Goal: Transaction & Acquisition: Book appointment/travel/reservation

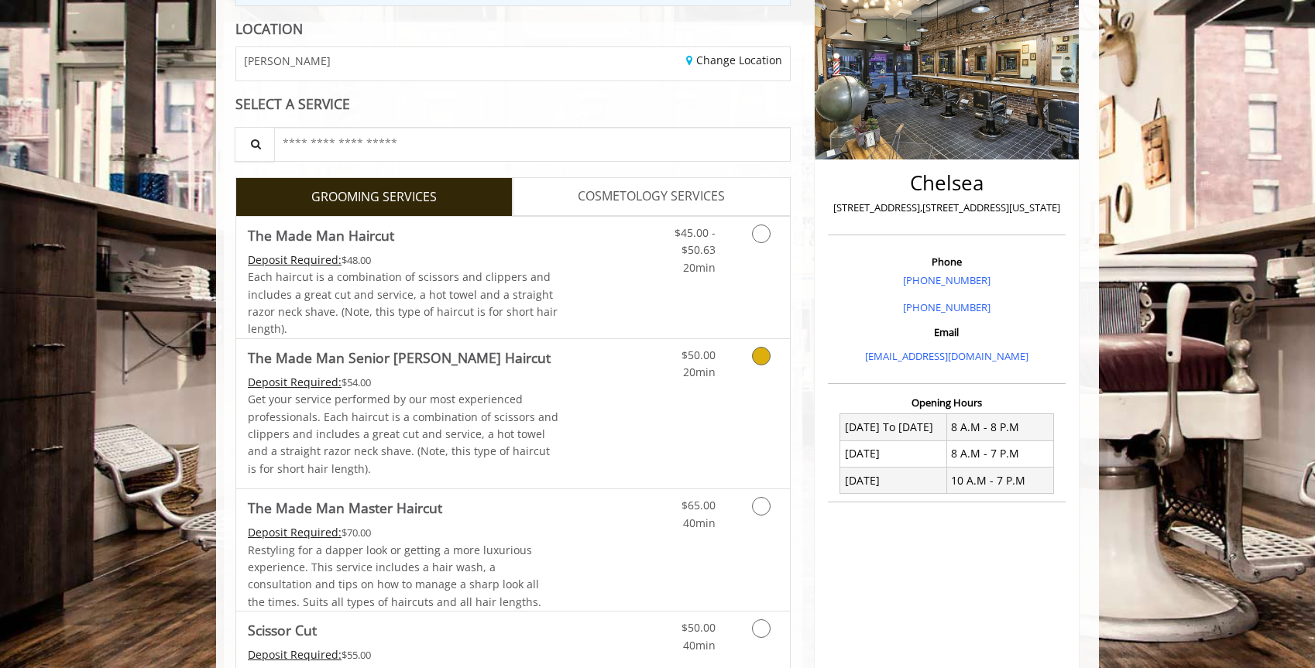
scroll to position [260, 0]
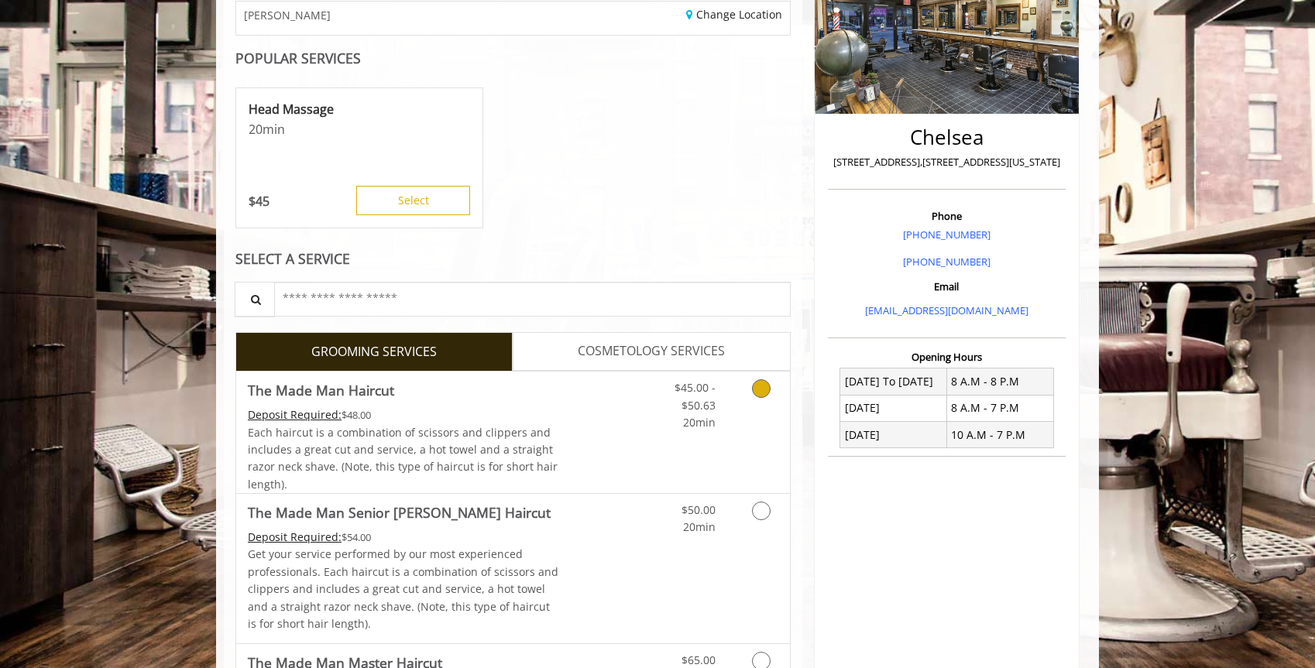
click at [631, 438] on link "Discounted Price" at bounding box center [605, 433] width 92 height 122
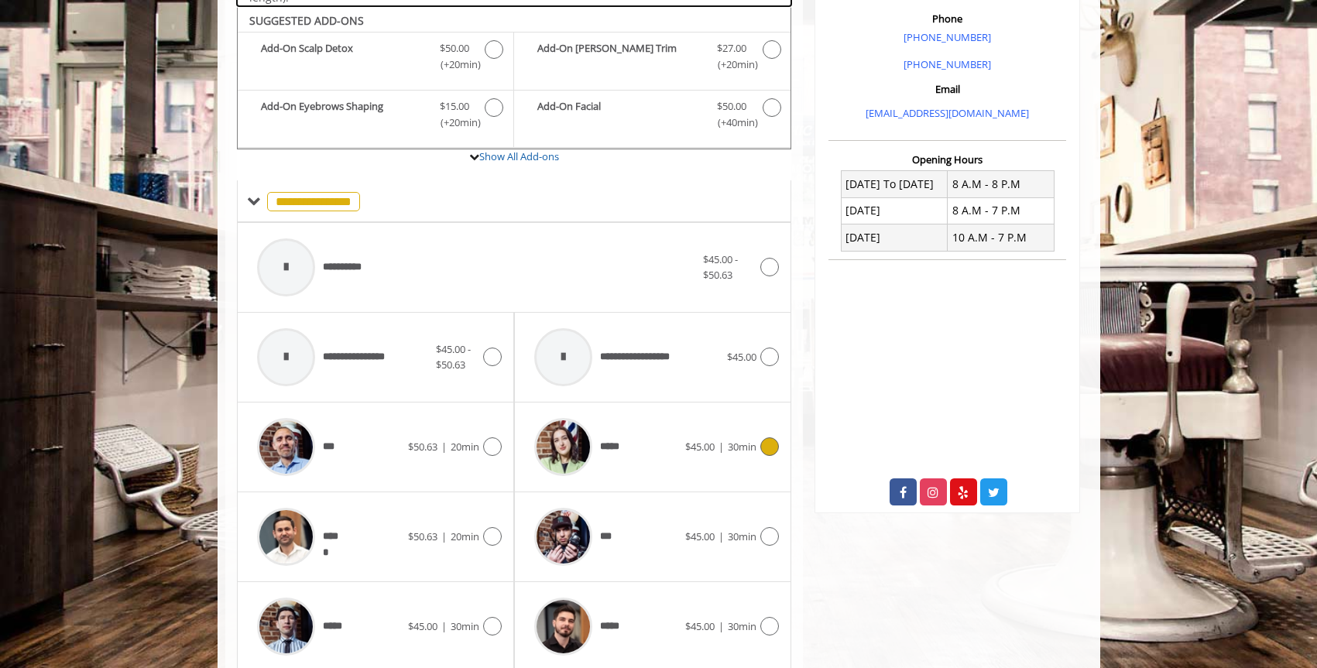
scroll to position [464, 0]
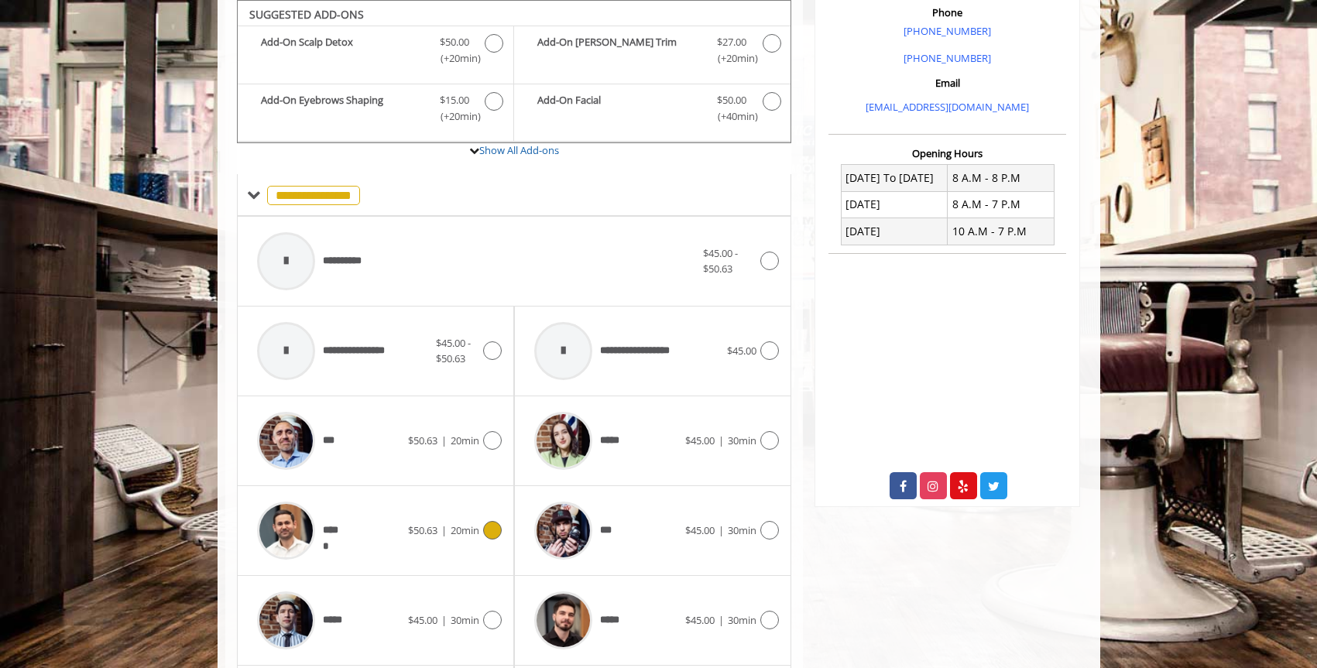
click at [426, 527] on span "$50.63" at bounding box center [422, 531] width 29 height 14
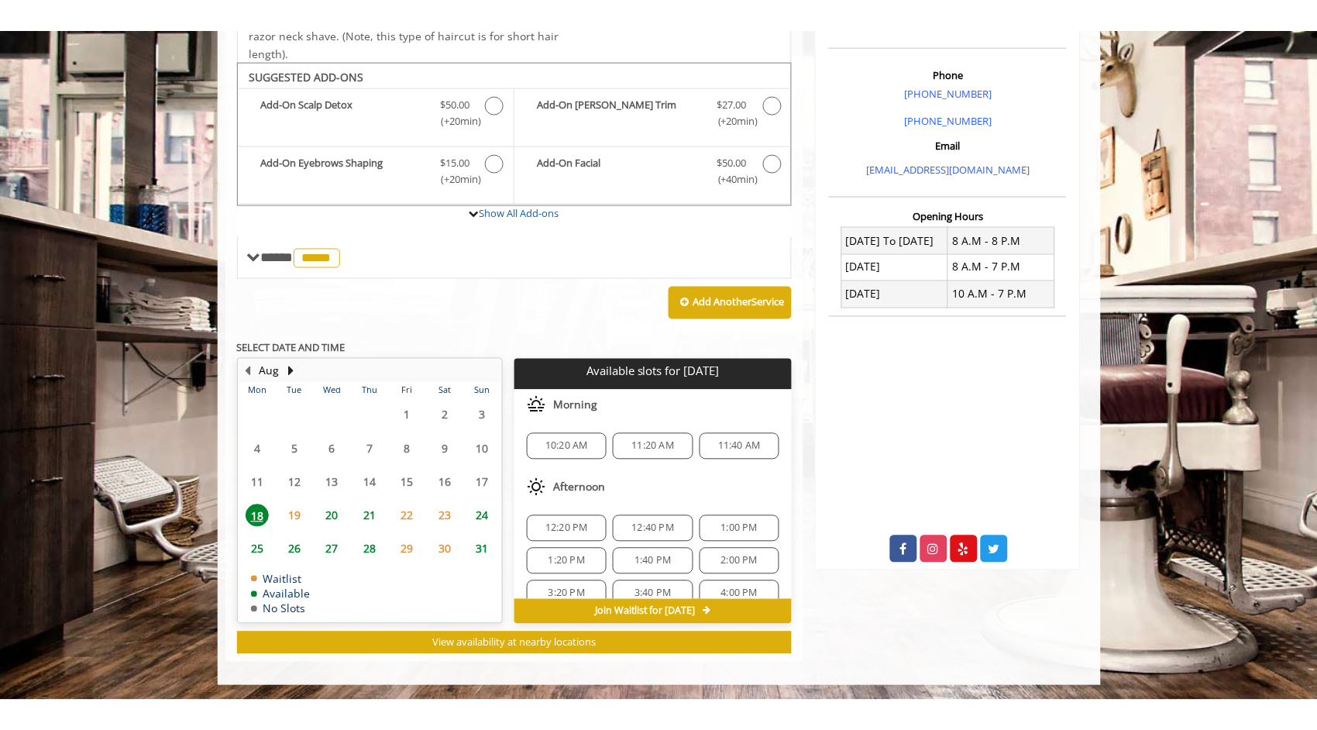
scroll to position [371, 0]
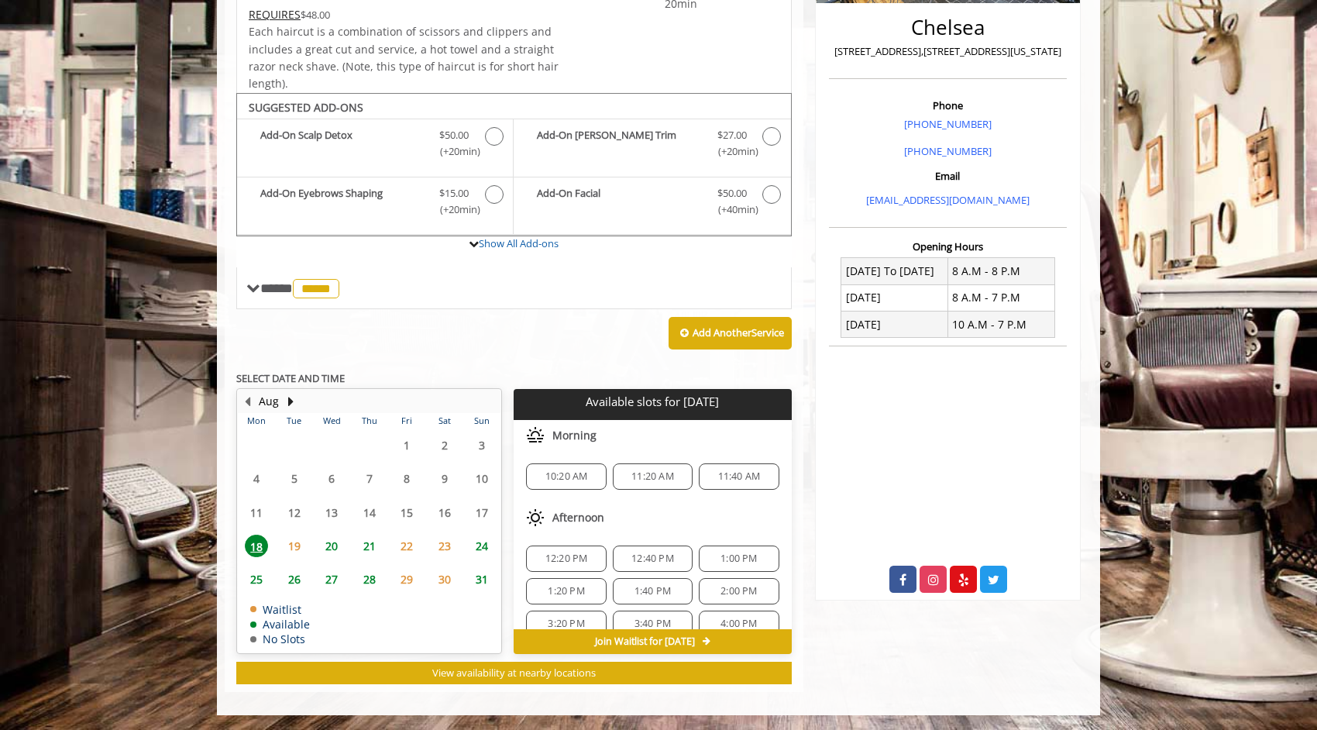
click at [294, 545] on span "19" at bounding box center [294, 545] width 23 height 22
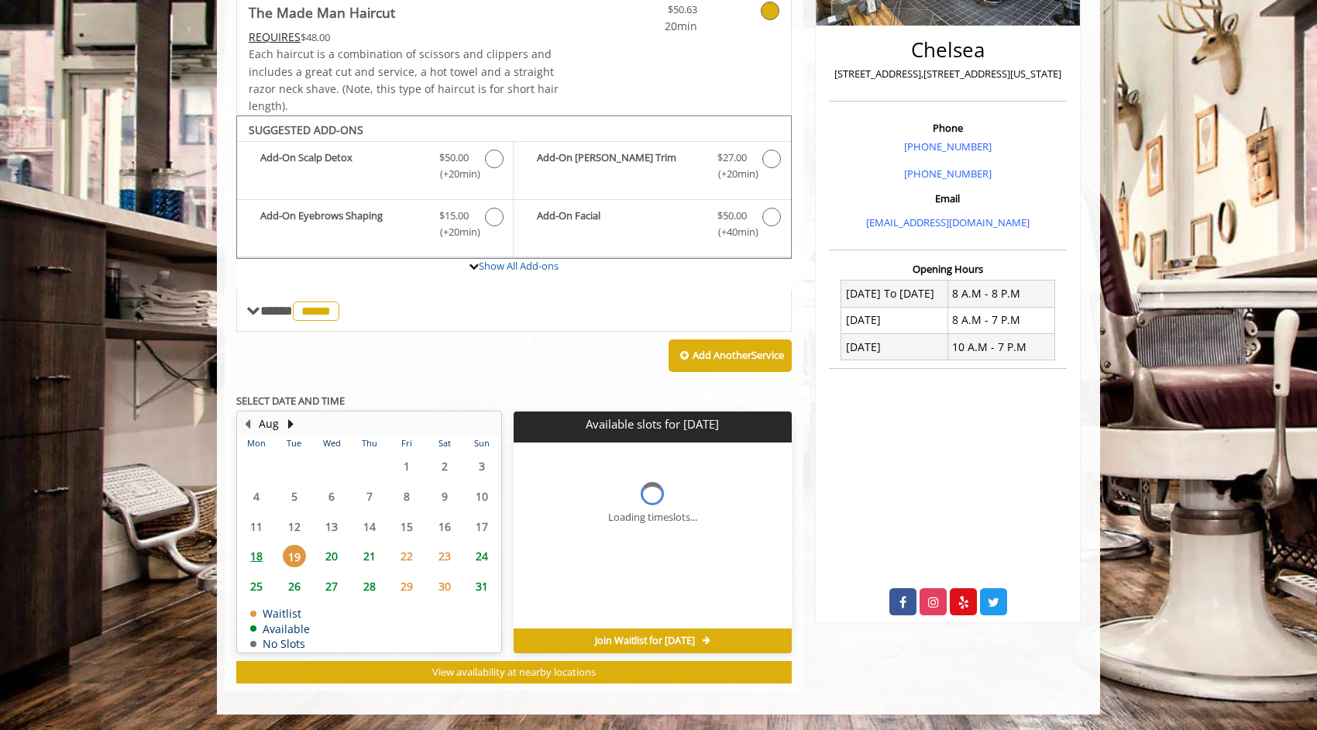
scroll to position [348, 0]
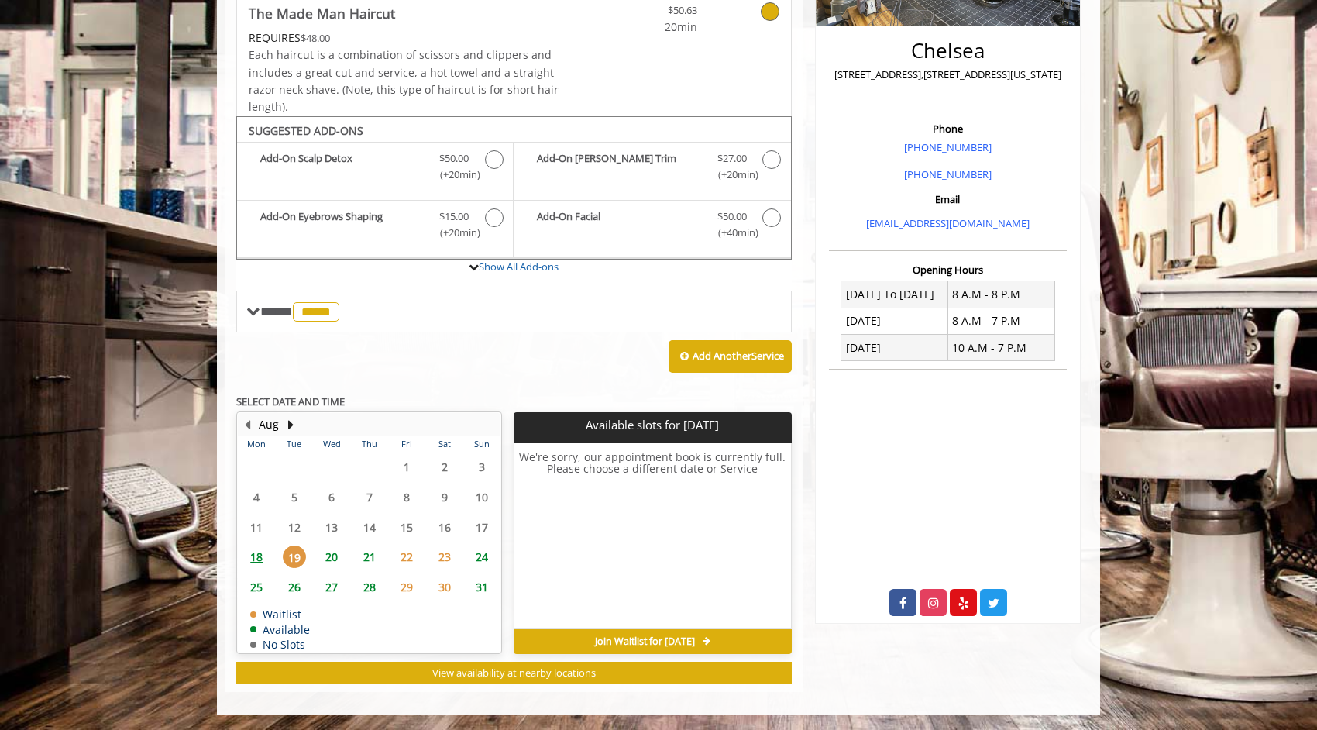
click at [252, 555] on span "18" at bounding box center [256, 556] width 23 height 22
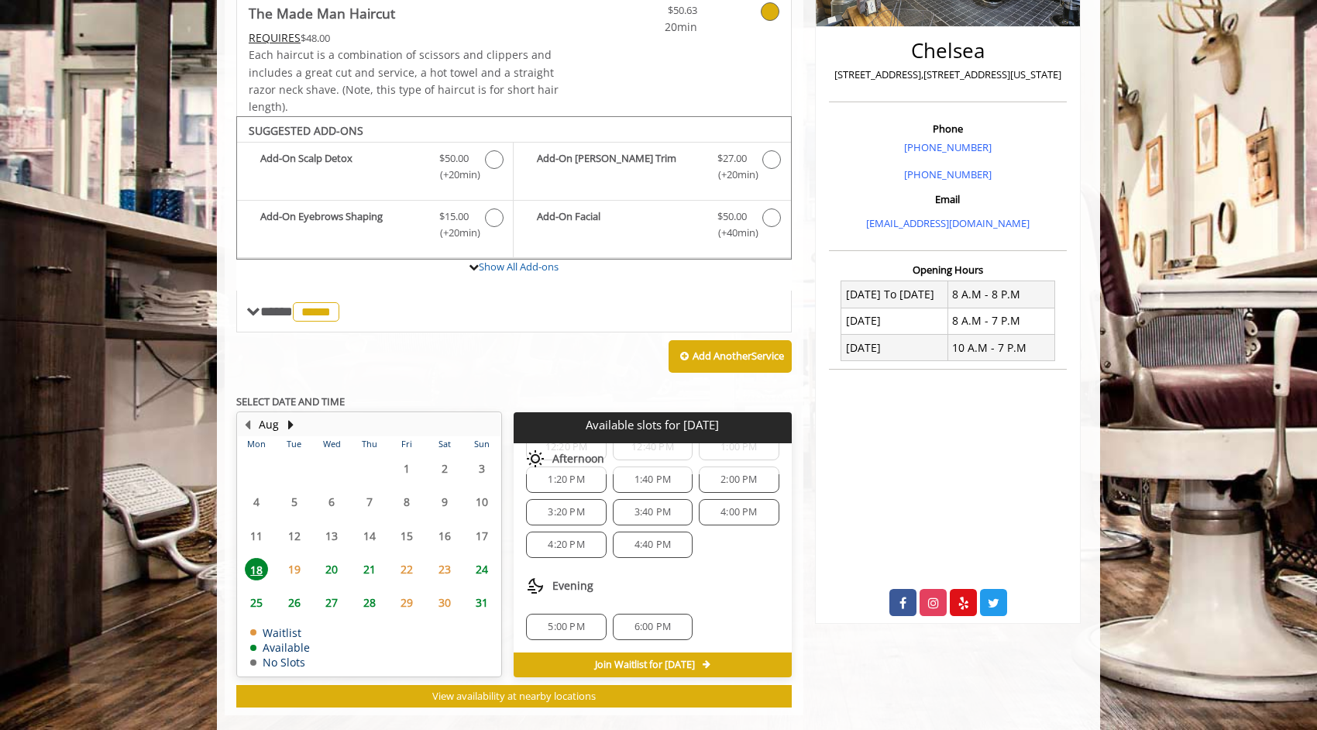
scroll to position [371, 0]
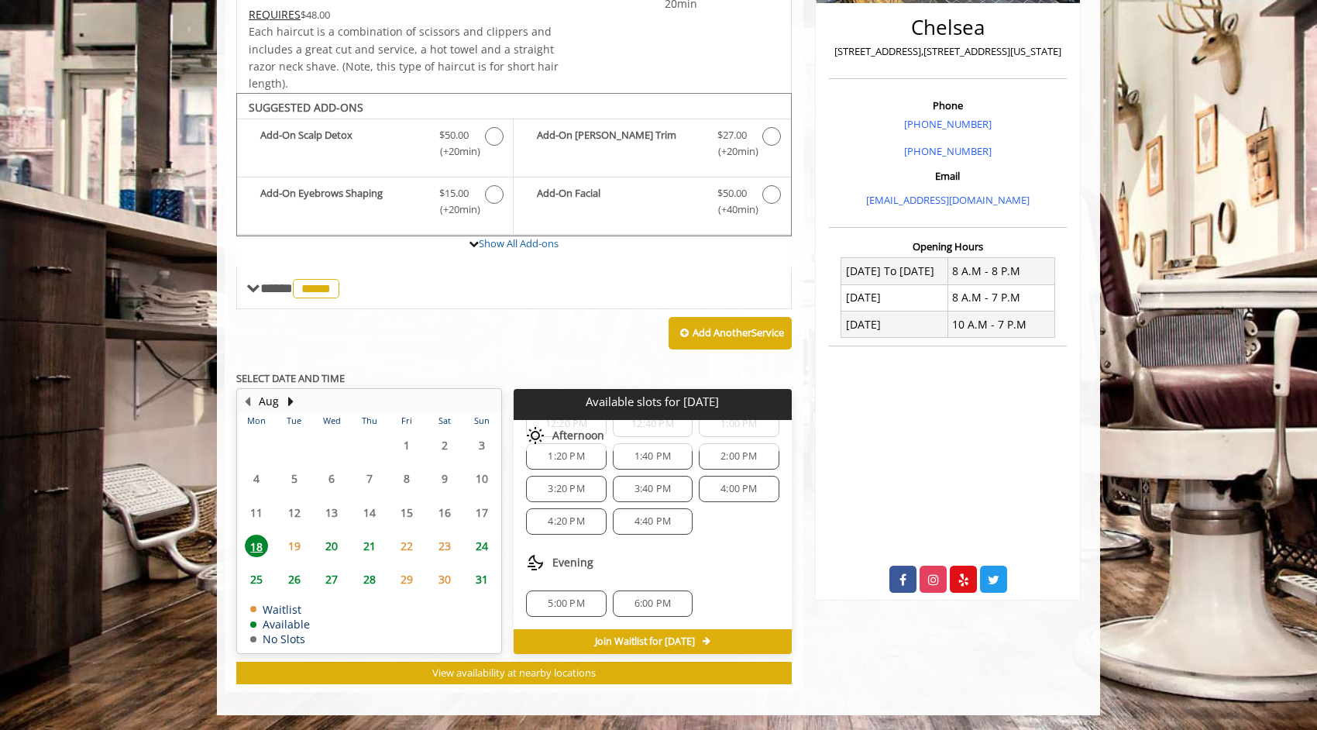
click at [334, 548] on span "20" at bounding box center [331, 545] width 23 height 22
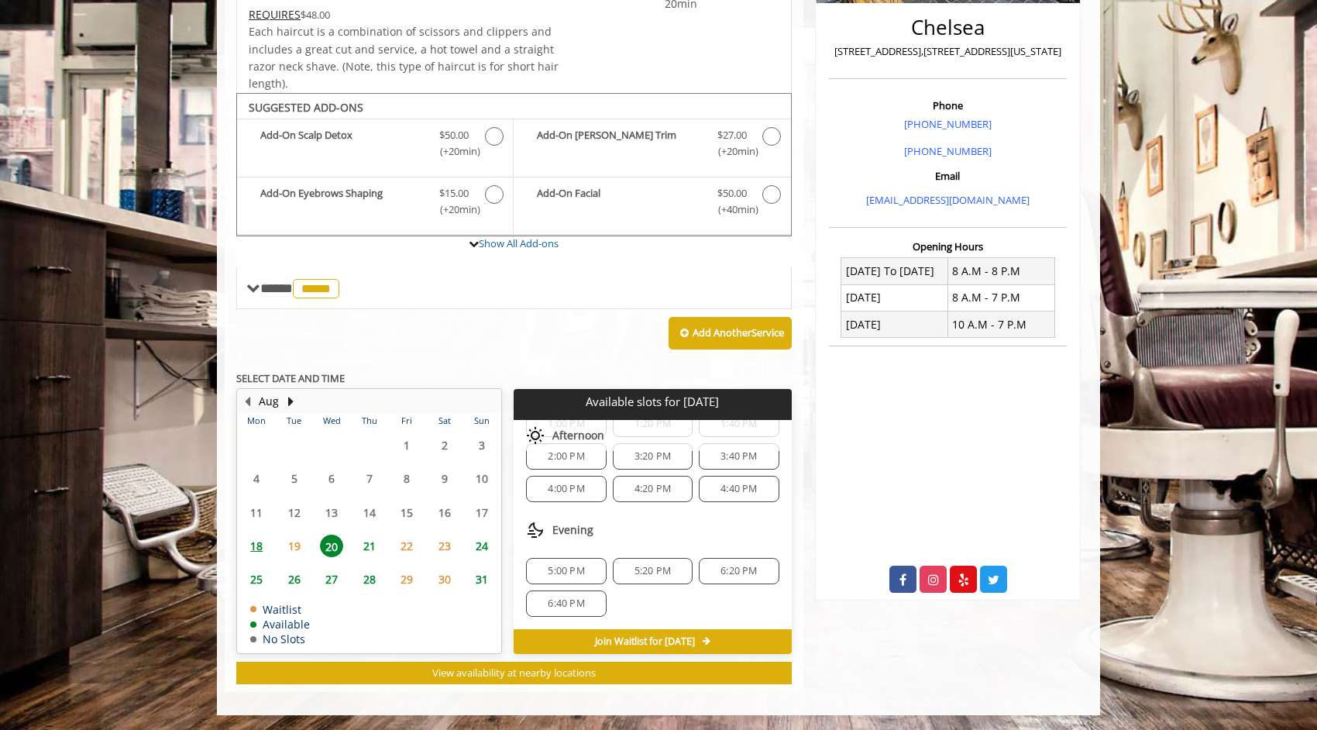
click at [668, 570] on span "5:20 PM" at bounding box center [653, 571] width 66 height 12
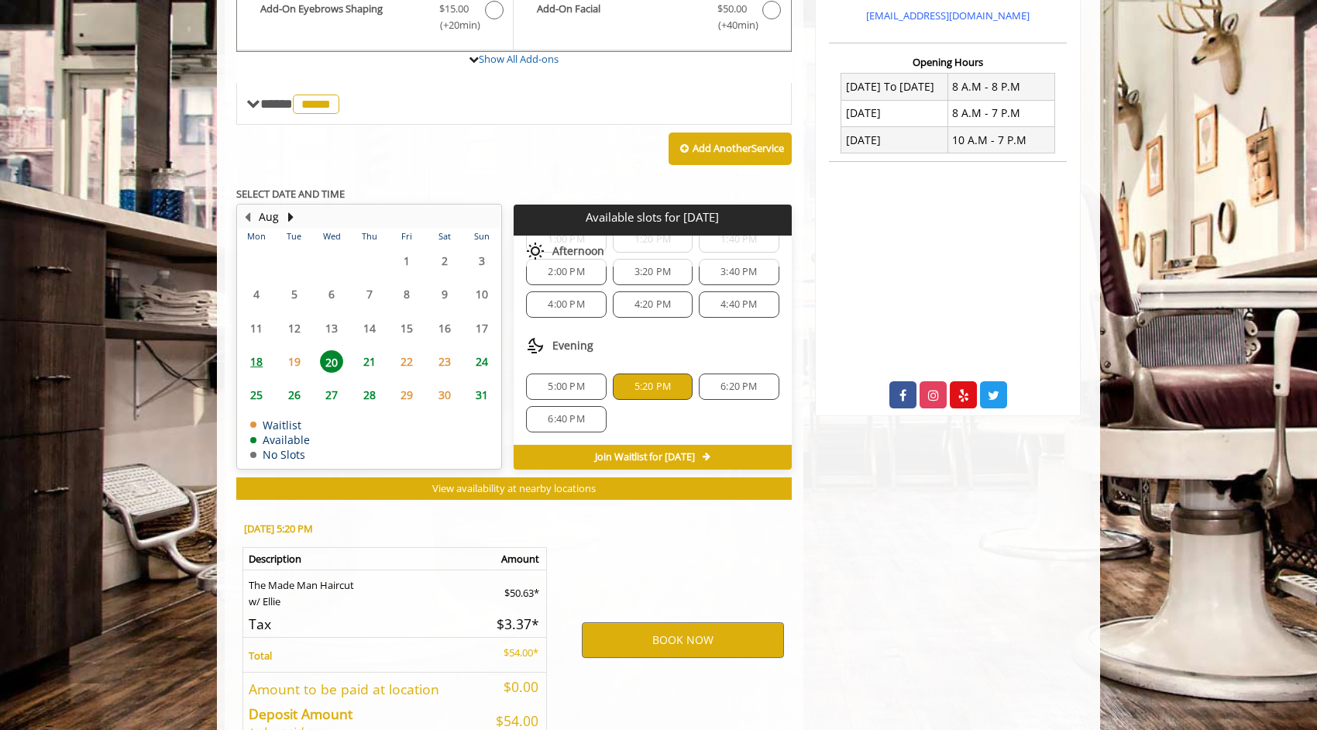
scroll to position [651, 0]
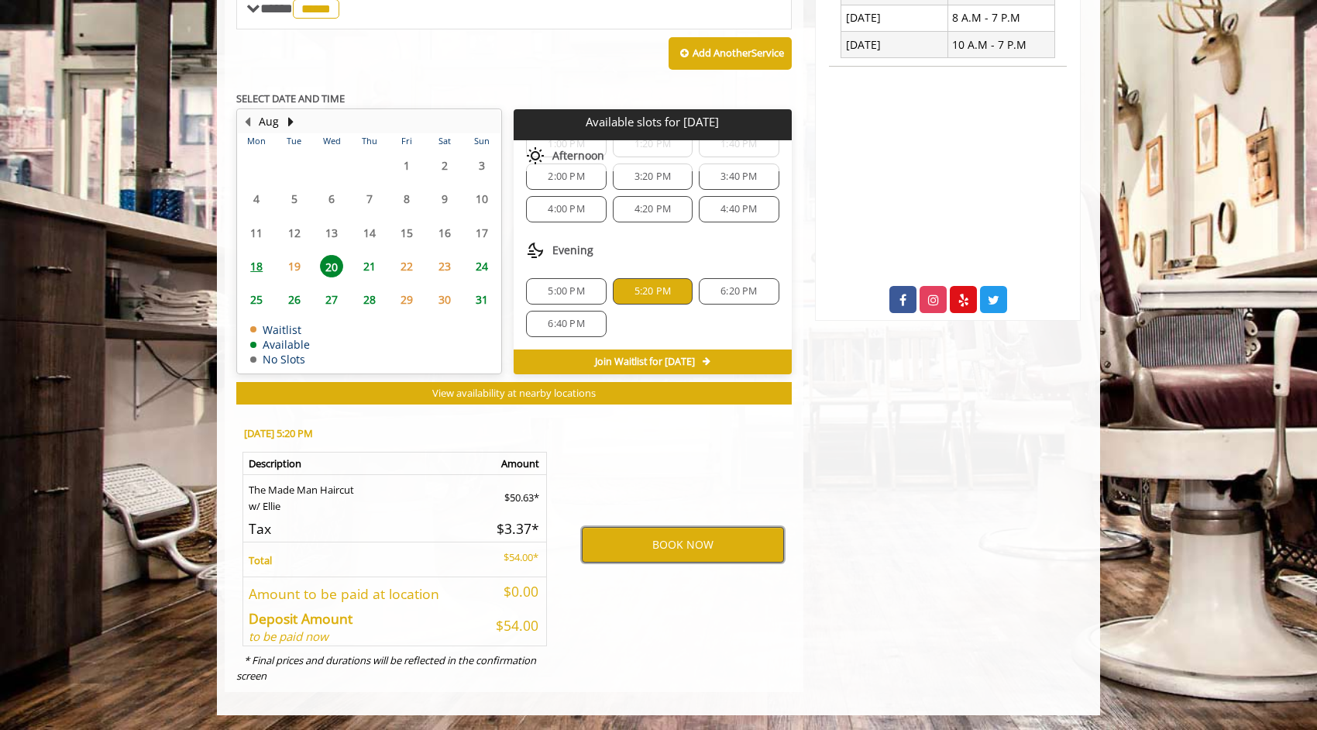
click at [670, 543] on button "BOOK NOW" at bounding box center [683, 545] width 202 height 36
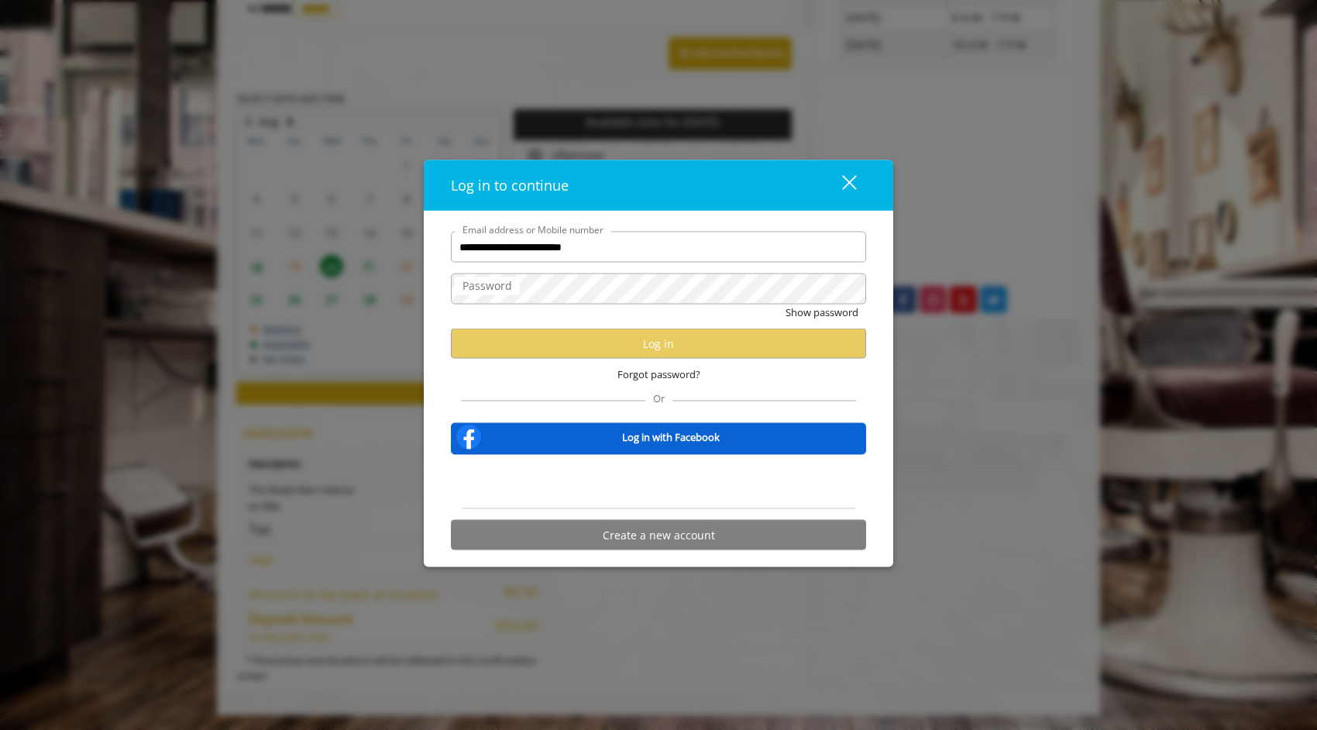
type input "**********"
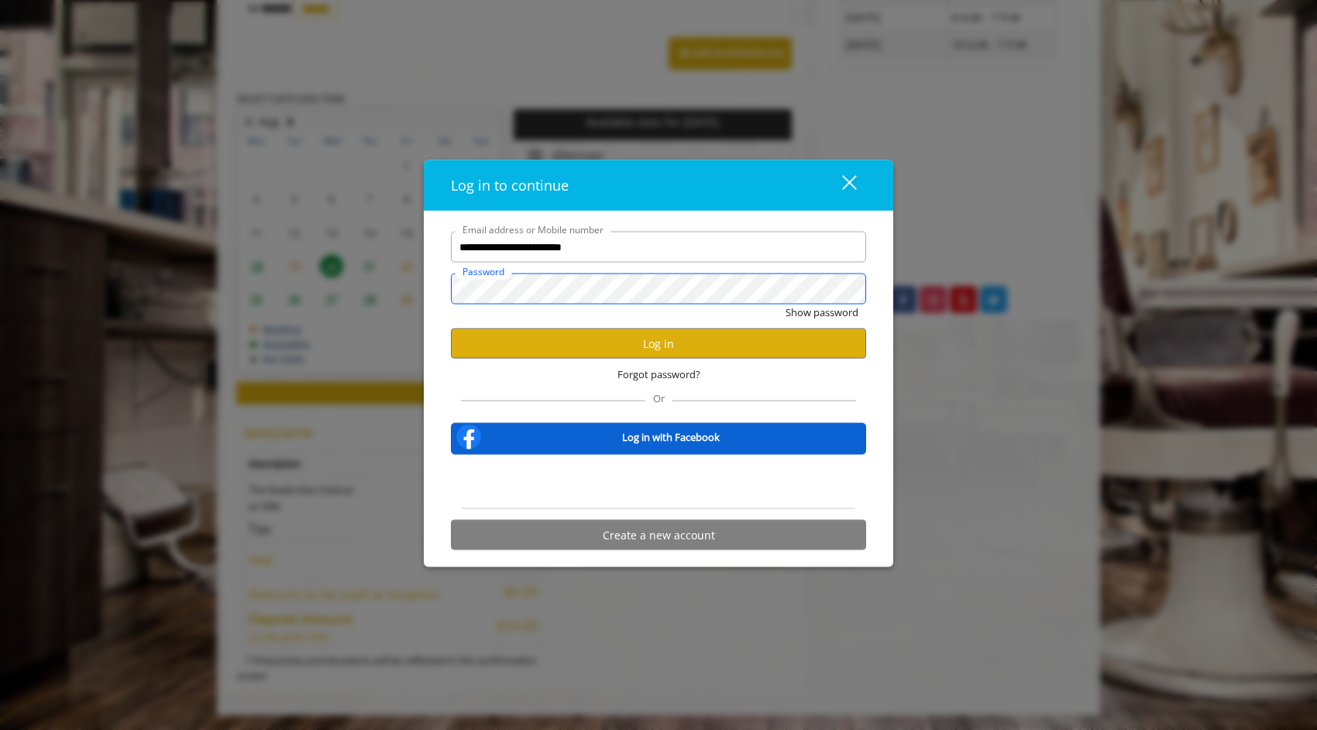
click at [785, 304] on button "Show password" at bounding box center [821, 312] width 73 height 16
click at [729, 351] on button "Log in" at bounding box center [658, 343] width 415 height 30
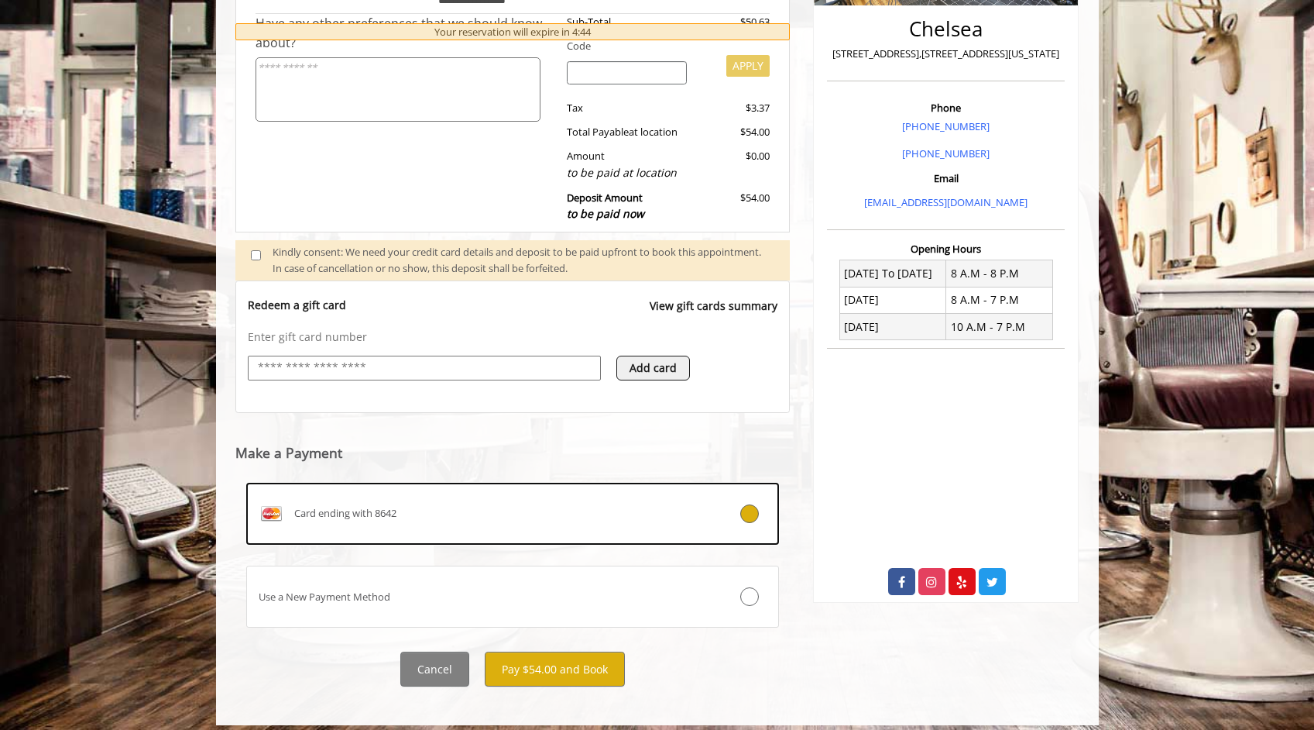
scroll to position [379, 0]
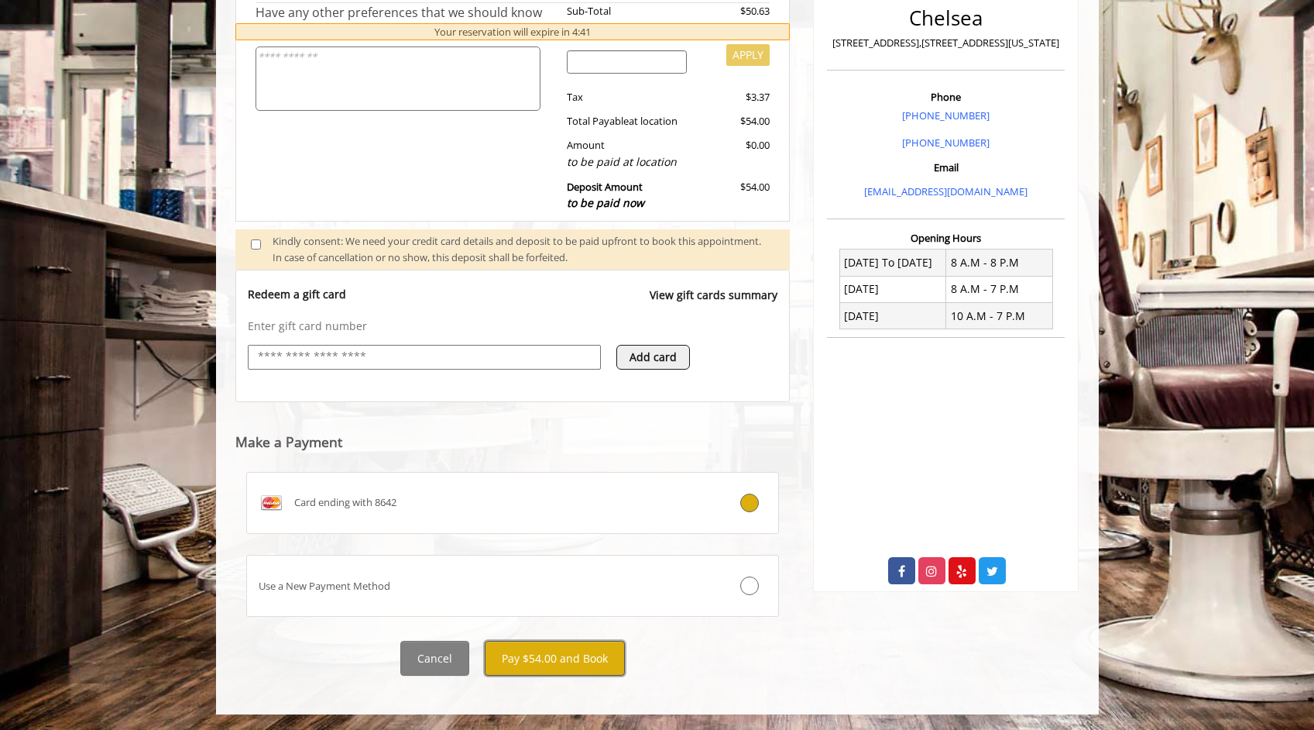
click at [567, 658] on button "Pay $54.00 and Book" at bounding box center [555, 657] width 140 height 35
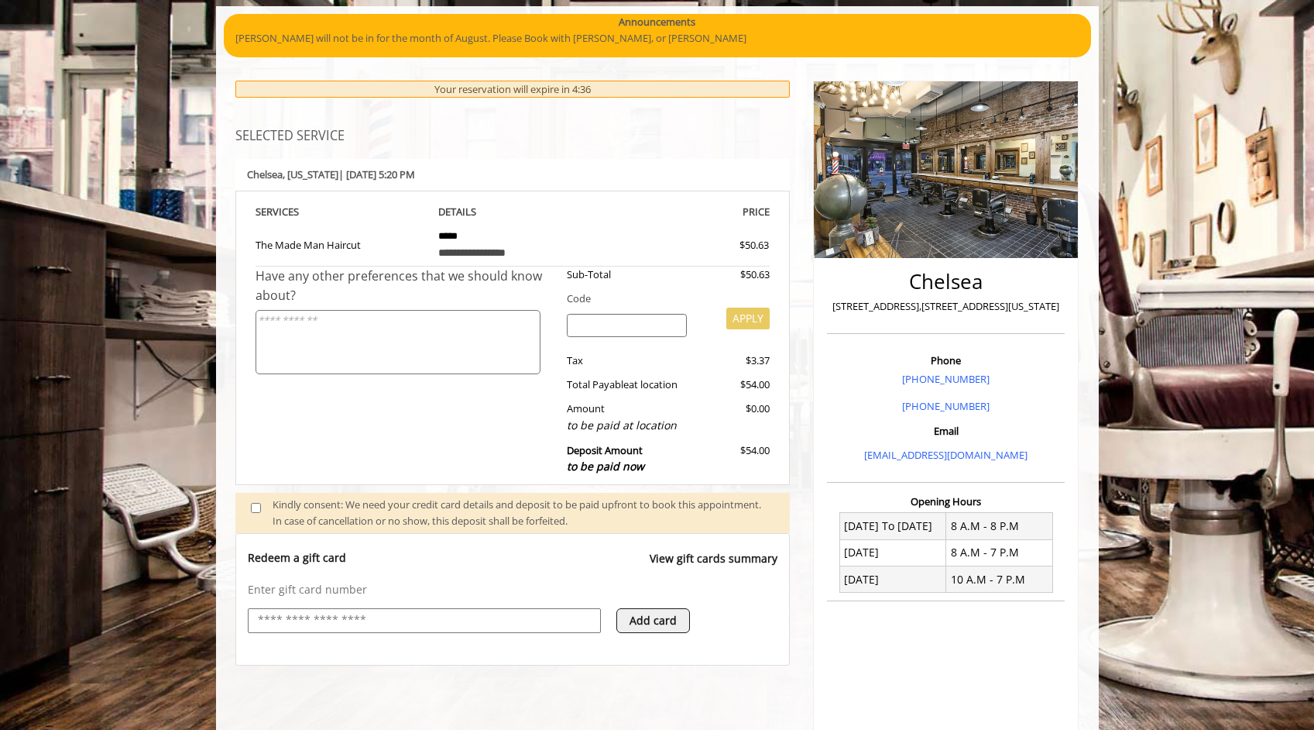
scroll to position [12, 0]
